Goal: Task Accomplishment & Management: Manage account settings

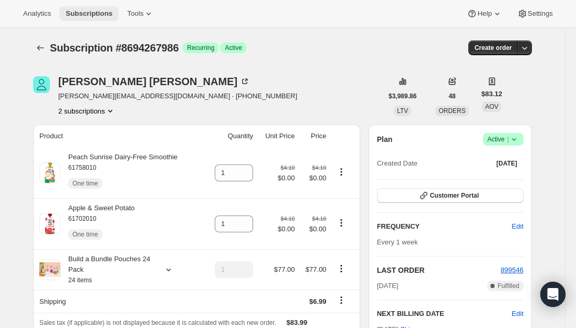
click at [87, 14] on span "Subscriptions" at bounding box center [89, 13] width 47 height 8
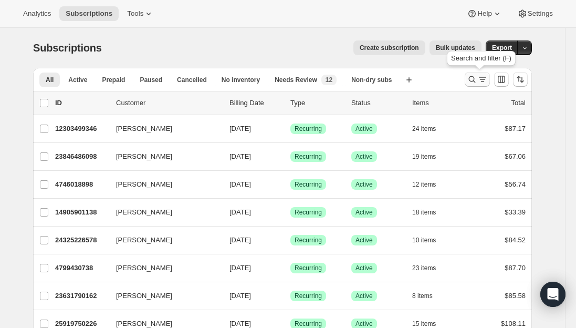
click at [476, 80] on icon "Search and filter results" at bounding box center [472, 79] width 11 height 11
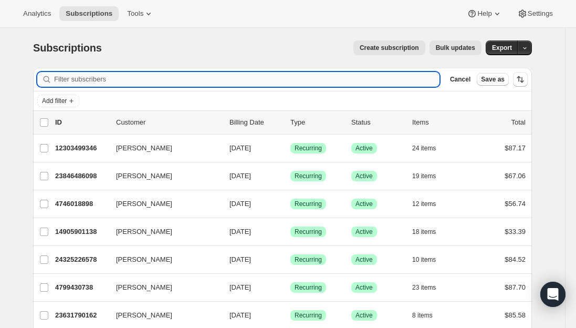
click at [181, 84] on input "Filter subscribers" at bounding box center [247, 79] width 386 height 15
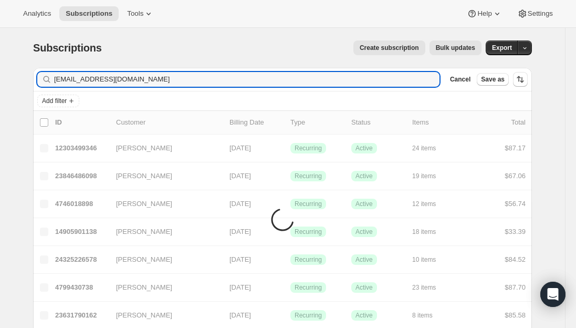
type input "carmineteodoro6@gmail.com"
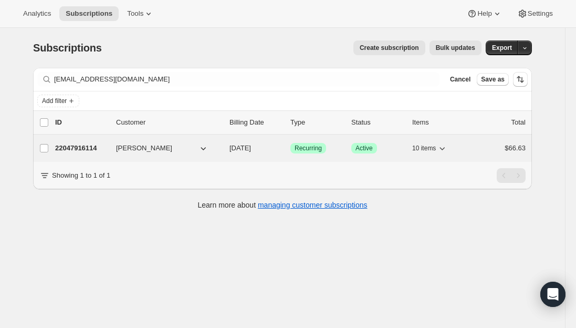
click at [86, 141] on div "22047916114 Carmine Teodoro 10/14/2025 Success Recurring Success Active 10 item…" at bounding box center [290, 148] width 471 height 15
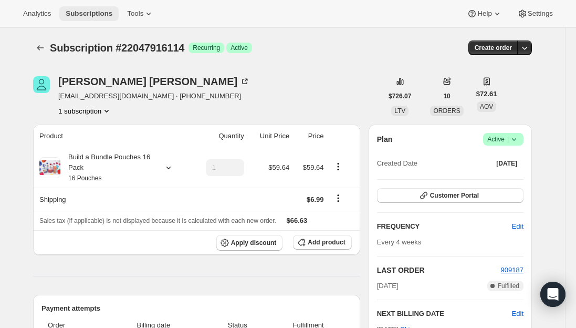
click at [84, 12] on span "Subscriptions" at bounding box center [89, 13] width 47 height 8
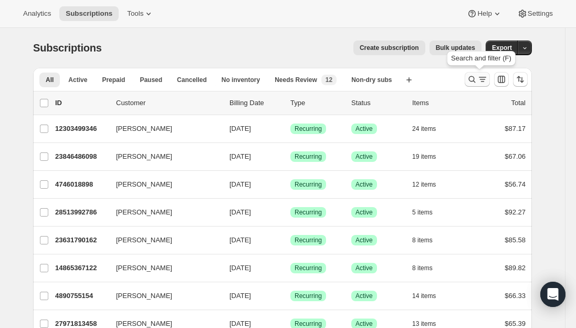
click at [475, 78] on icon "Search and filter results" at bounding box center [472, 79] width 11 height 11
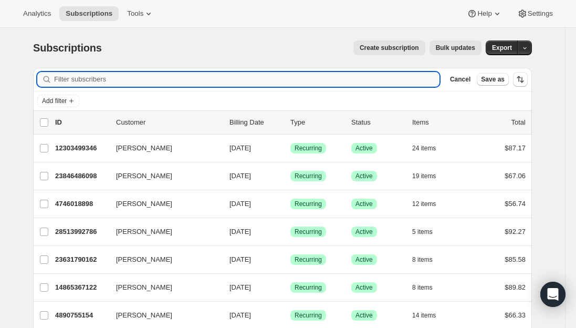
click at [205, 77] on input "Filter subscribers" at bounding box center [247, 79] width 386 height 15
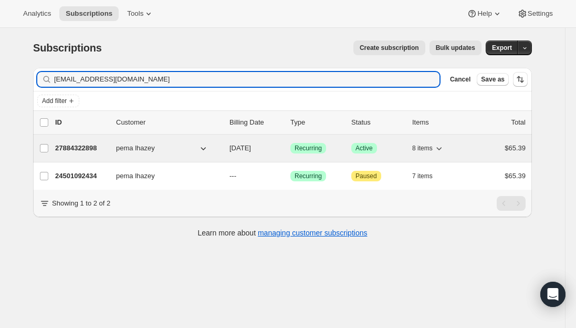
type input "pelha6@gmail.com"
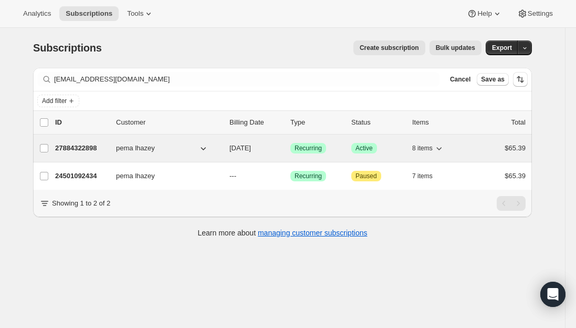
click at [87, 148] on p "27884322898" at bounding box center [81, 148] width 53 height 11
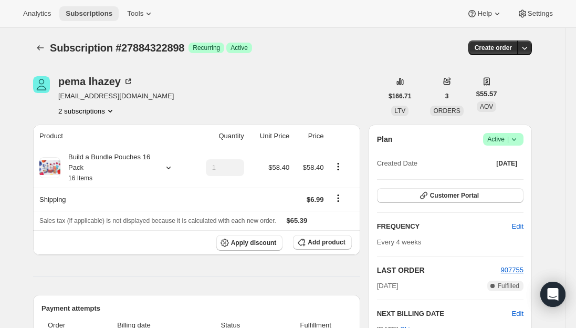
click at [97, 15] on span "Subscriptions" at bounding box center [89, 13] width 47 height 8
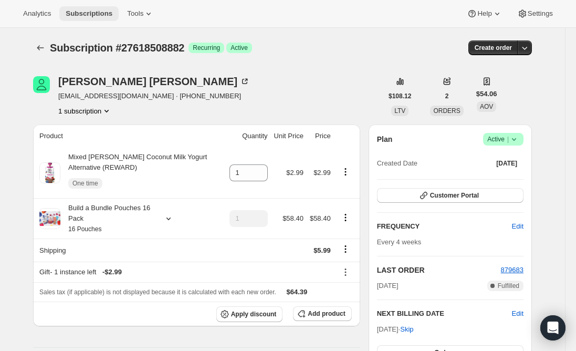
click at [107, 6] on button "Subscriptions" at bounding box center [88, 13] width 59 height 15
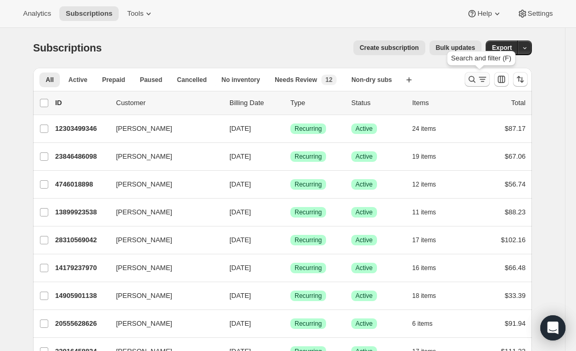
click at [469, 79] on button "Search and filter results" at bounding box center [477, 79] width 25 height 15
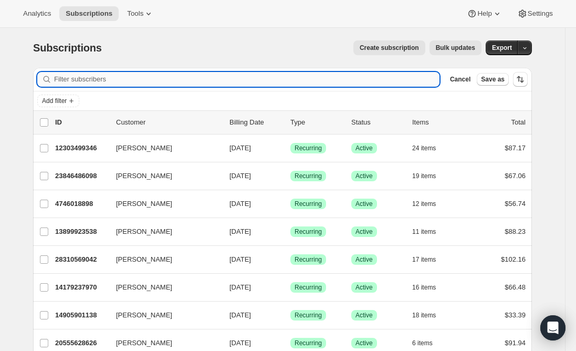
click at [200, 80] on input "Filter subscribers" at bounding box center [247, 79] width 386 height 15
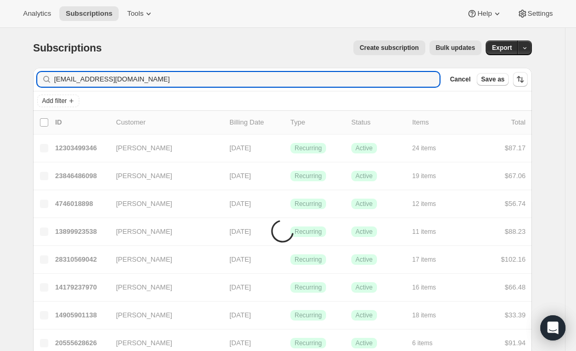
type input "pelha6@gmail.com"
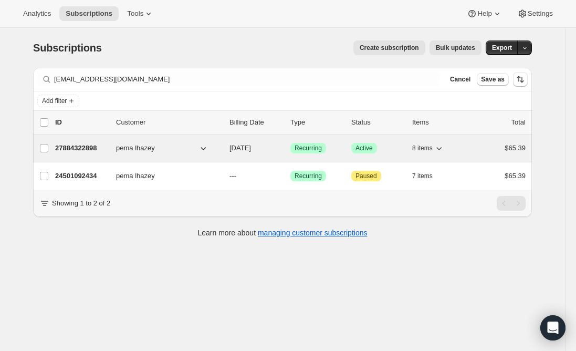
click at [74, 149] on p "27884322898" at bounding box center [81, 148] width 53 height 11
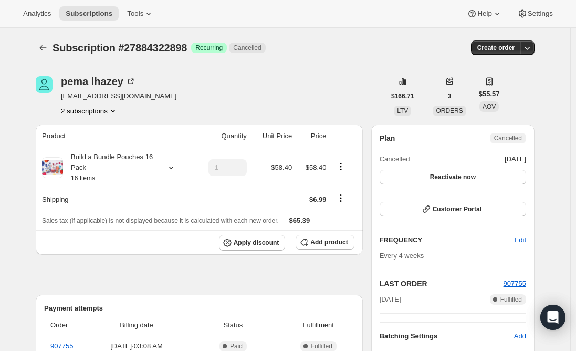
drag, startPoint x: 23, startPoint y: 285, endPoint x: 35, endPoint y: 282, distance: 12.9
click at [91, 17] on span "Subscriptions" at bounding box center [89, 13] width 47 height 8
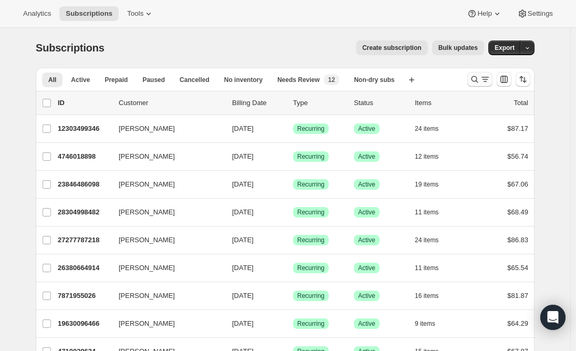
click at [485, 80] on icon "Search and filter results" at bounding box center [485, 79] width 11 height 11
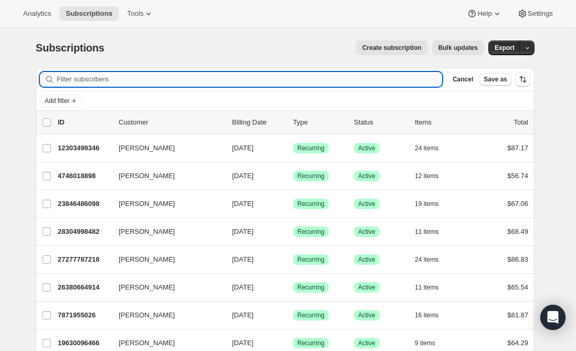
click at [124, 79] on input "Filter subscribers" at bounding box center [250, 79] width 386 height 15
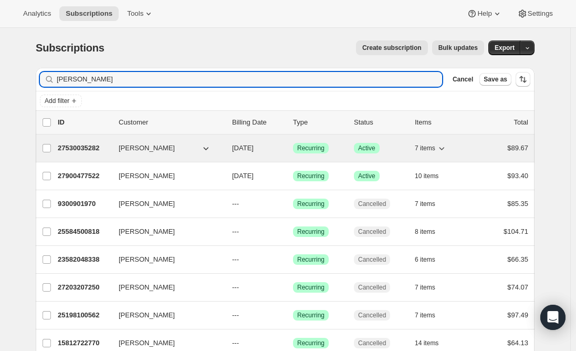
type input "Marissa Kalke"
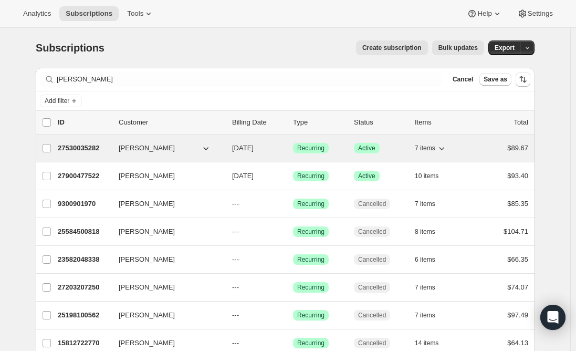
click at [72, 148] on p "27530035282" at bounding box center [84, 148] width 53 height 11
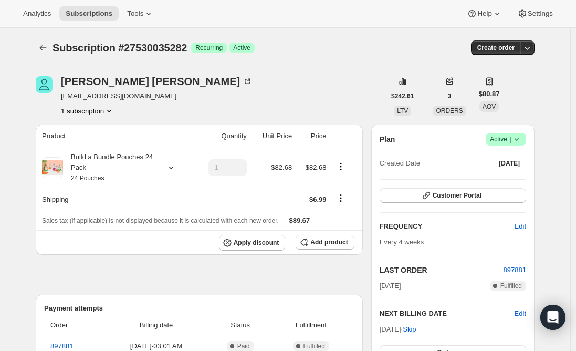
click at [109, 97] on span "marissakalke448@gmail.com" at bounding box center [157, 96] width 192 height 11
copy span "marissakalke448@gmail.com"
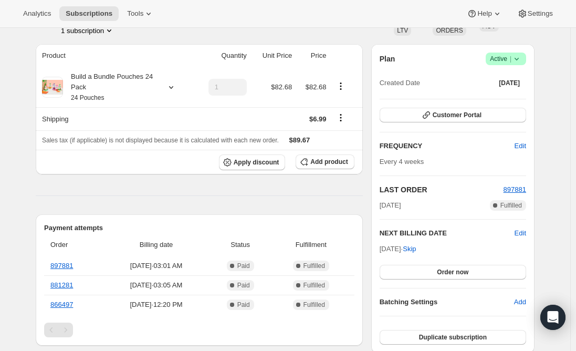
scroll to position [105, 0]
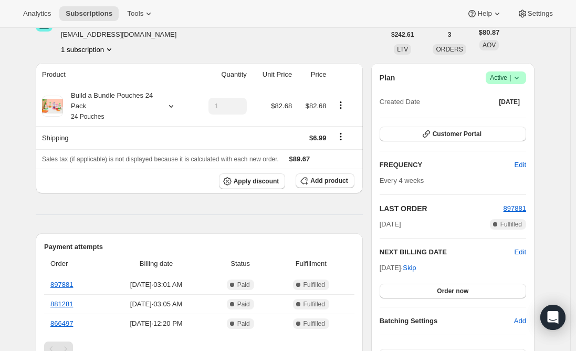
scroll to position [0, 0]
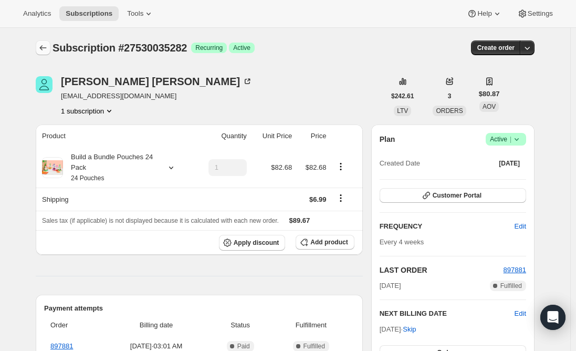
click at [43, 49] on icon "Subscriptions" at bounding box center [43, 48] width 11 height 11
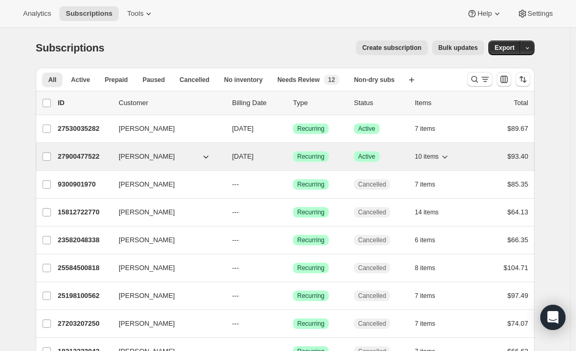
click at [86, 152] on p "27900477522" at bounding box center [84, 156] width 53 height 11
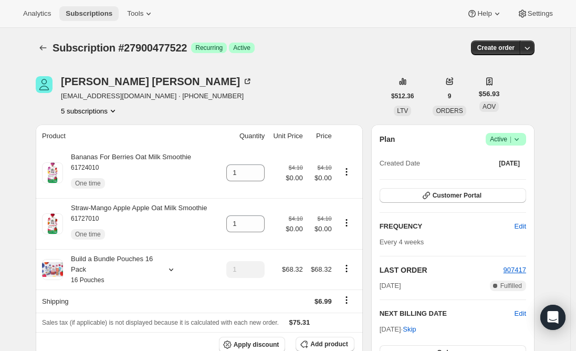
click at [92, 15] on span "Subscriptions" at bounding box center [89, 13] width 47 height 8
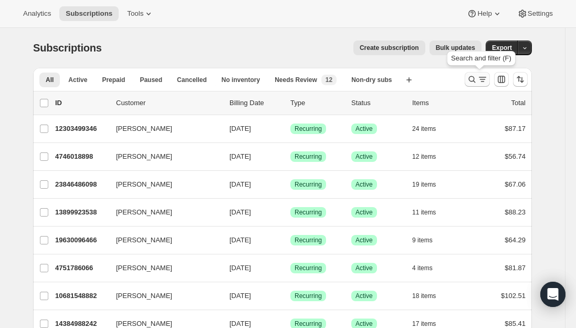
click at [471, 79] on icon "Search and filter results" at bounding box center [472, 79] width 11 height 11
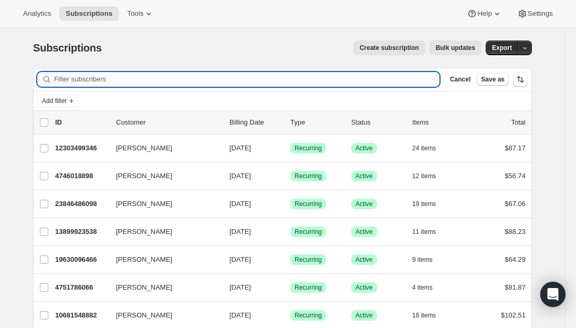
click at [159, 79] on input "Filter subscribers" at bounding box center [247, 79] width 386 height 15
type input "[EMAIL_ADDRESS][DOMAIN_NAME]"
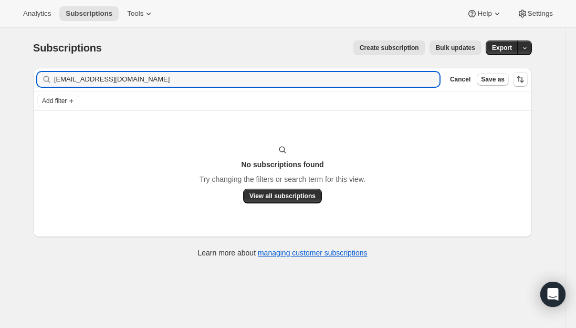
drag, startPoint x: 159, startPoint y: 79, endPoint x: -79, endPoint y: 86, distance: 237.6
click at [0, 86] on html "Analytics Subscriptions Tools Help Settings Skip to content Subscriptions. This…" at bounding box center [288, 164] width 576 height 328
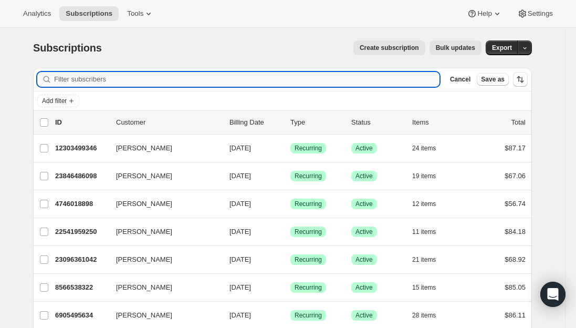
click at [59, 79] on input "Filter subscribers" at bounding box center [247, 79] width 386 height 15
paste input "[EMAIL_ADDRESS][DOMAIN_NAME]"
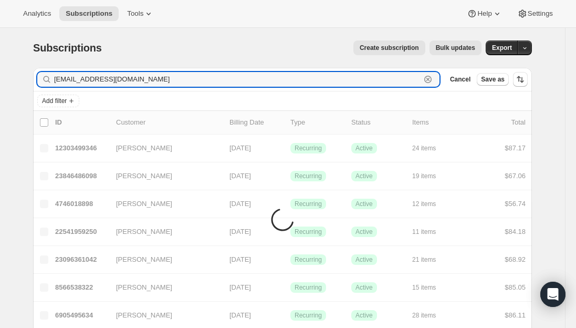
type input "[EMAIL_ADDRESS][DOMAIN_NAME]"
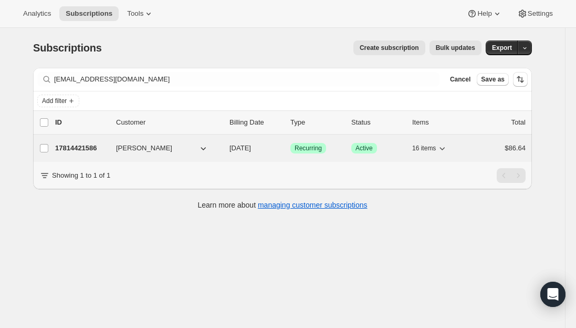
click at [85, 150] on p "17814421586" at bounding box center [81, 148] width 53 height 11
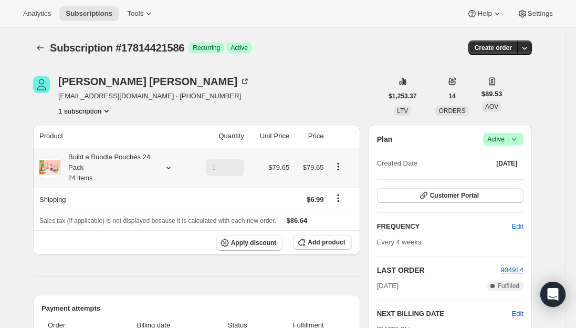
click at [133, 175] on div "Build a Bundle Pouches 24 Pack 24 Items" at bounding box center [107, 168] width 95 height 32
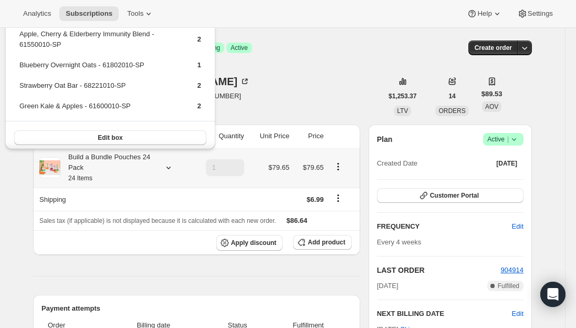
scroll to position [276, 0]
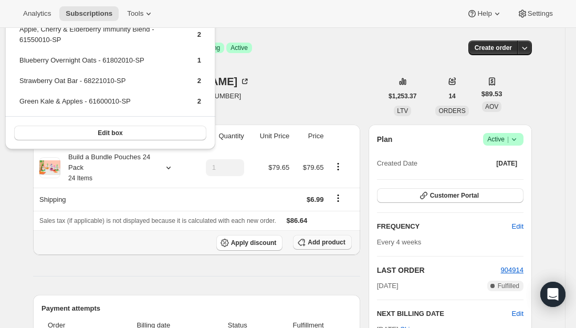
click at [330, 247] on button "Add product" at bounding box center [322, 242] width 58 height 15
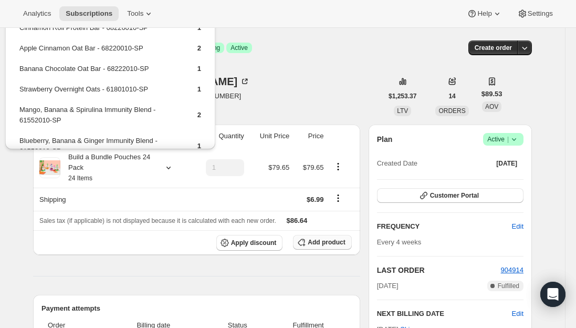
scroll to position [0, 0]
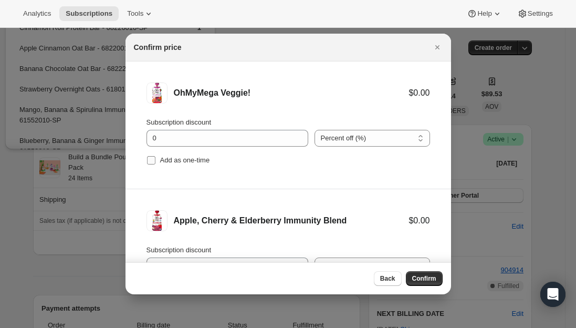
click at [152, 158] on input "Add as one-time" at bounding box center [151, 160] width 8 height 8
checkbox input "true"
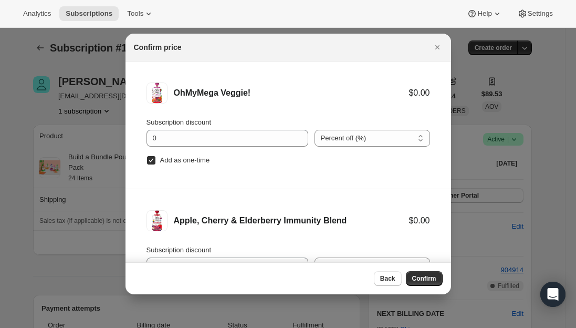
scroll to position [44, 0]
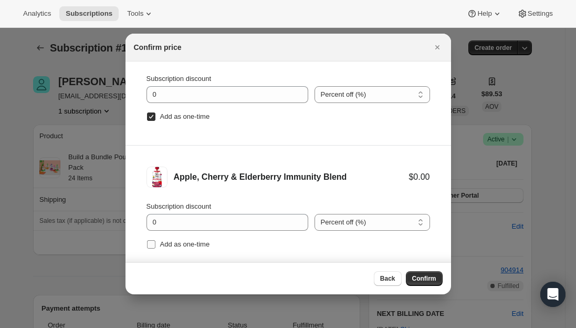
click at [147, 246] on input "Add as one-time" at bounding box center [151, 244] width 8 height 8
checkbox input "true"
click at [430, 276] on span "Confirm" at bounding box center [424, 278] width 24 height 8
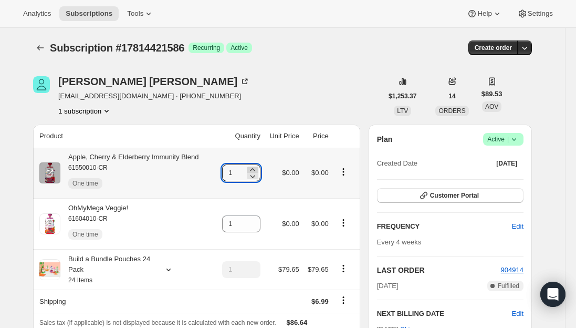
click at [257, 170] on icon at bounding box center [252, 169] width 11 height 11
type input "2"
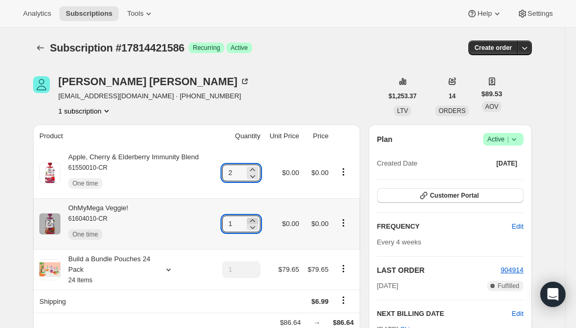
click at [256, 217] on icon at bounding box center [252, 220] width 11 height 11
type input "2"
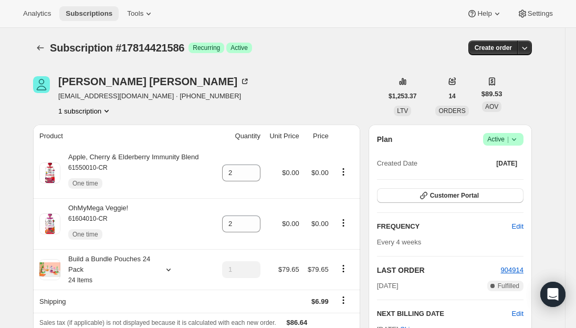
click at [88, 11] on span "Subscriptions" at bounding box center [89, 13] width 47 height 8
